Goal: Communication & Community: Answer question/provide support

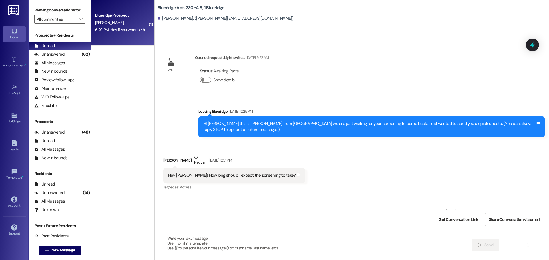
scroll to position [10692, 0]
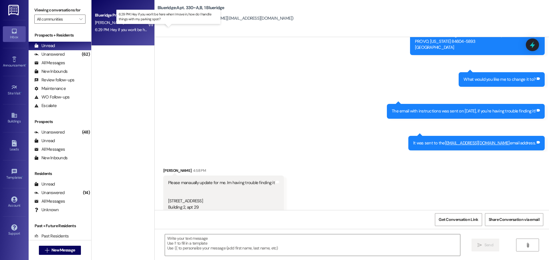
click at [127, 31] on div "6:29 PM: Hey if you won't be here when I move in, how do I handle things with m…" at bounding box center [173, 29] width 157 height 5
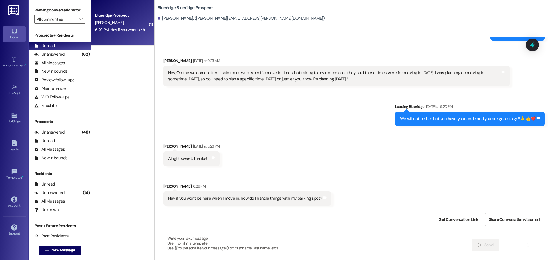
scroll to position [769, 0]
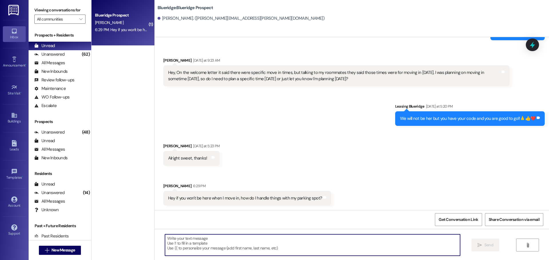
click at [317, 243] on textarea at bounding box center [312, 245] width 295 height 21
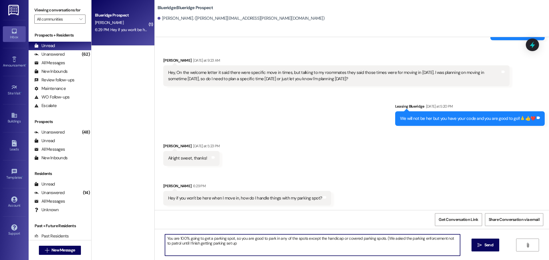
type textarea "You are 100% going to get a parking spot, so you are good to park in any of the…"
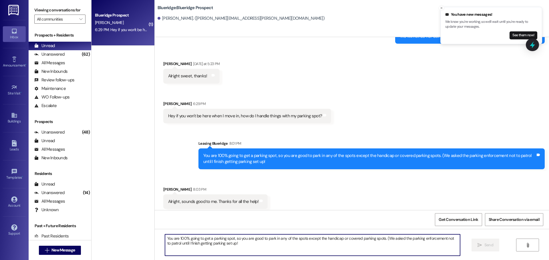
scroll to position [855, 0]
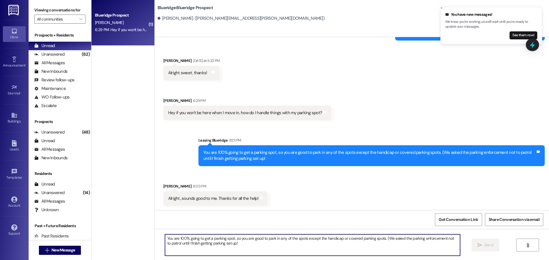
click at [303, 243] on textarea "You are 100% going to get a parking spot, so you are good to park in any of the…" at bounding box center [312, 245] width 295 height 21
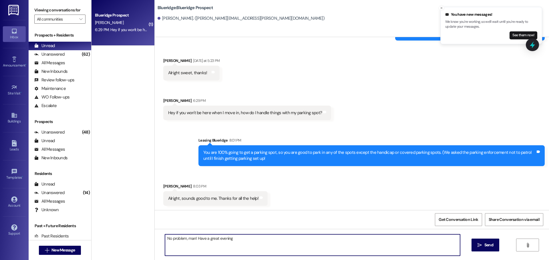
type textarea "No problem, man! Have a great evening!"
click at [367, 62] on div "Received via SMS [PERSON_NAME] [DATE] at 5:23 PM Alright sweet, thanks! Tags an…" at bounding box center [352, 85] width 394 height 80
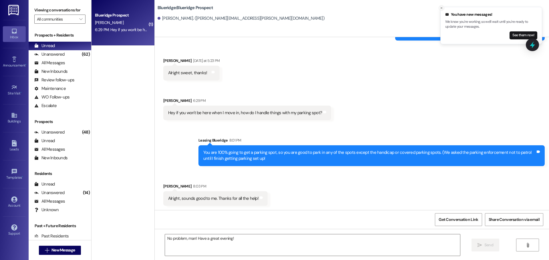
click at [441, 8] on icon "Close toast" at bounding box center [440, 7] width 3 height 3
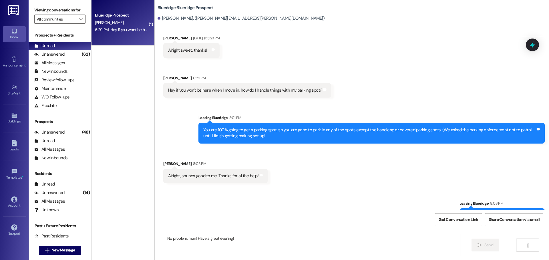
scroll to position [895, 0]
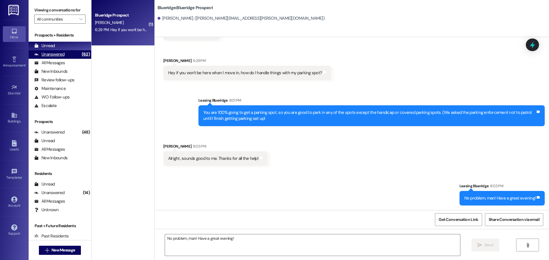
click at [61, 53] on div "Unanswered" at bounding box center [49, 54] width 30 height 6
click at [63, 47] on div "Unread (0)" at bounding box center [60, 46] width 63 height 9
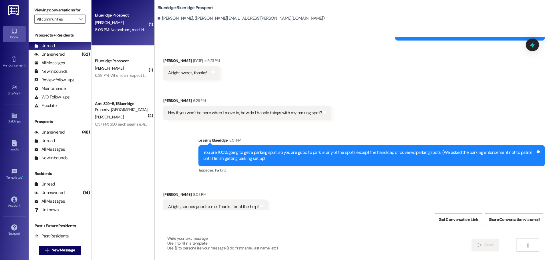
scroll to position [863, 0]
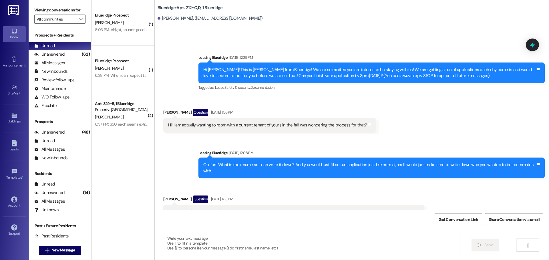
scroll to position [16852, 0]
